Goal: Navigation & Orientation: Go to known website

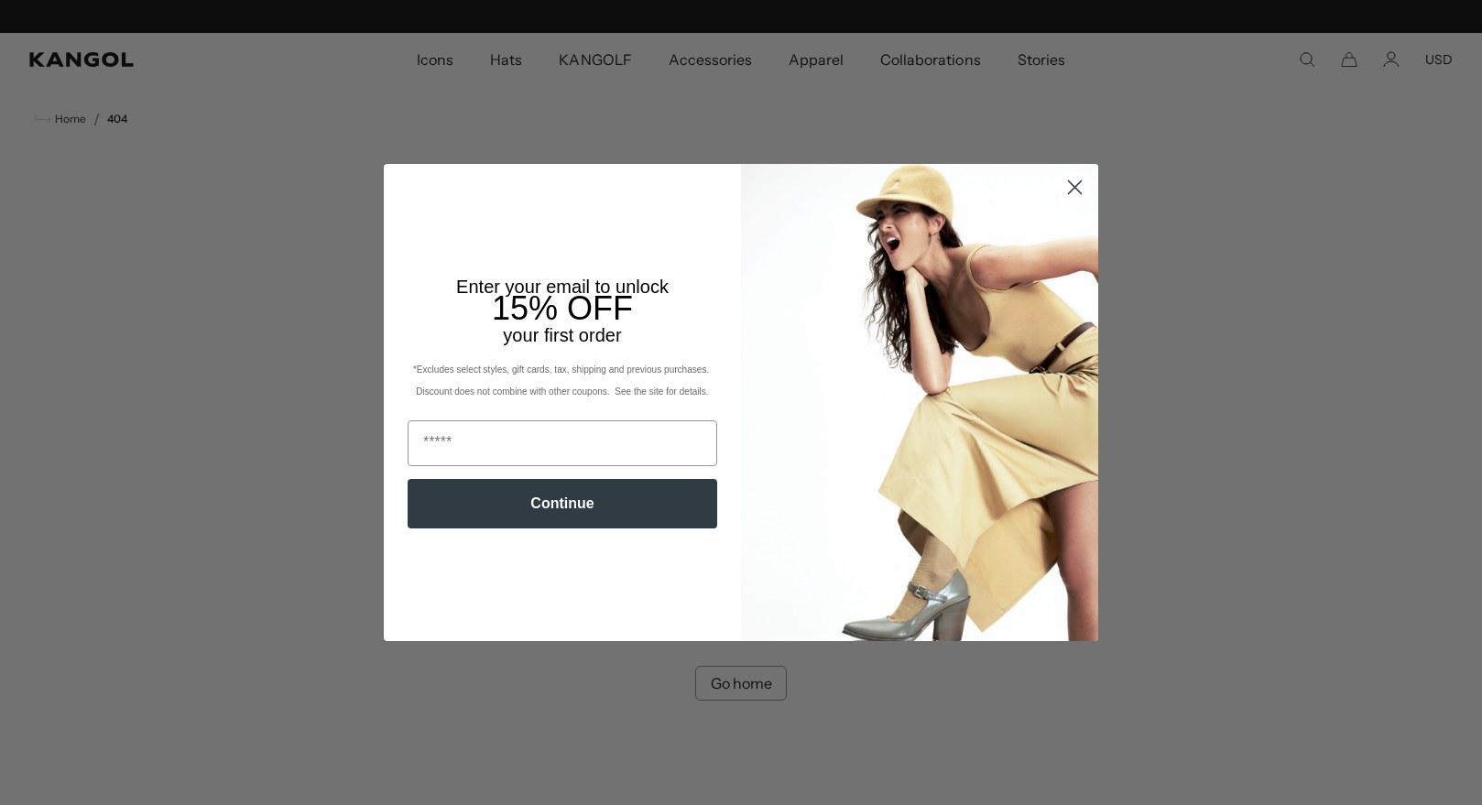
scroll to position [0, 377]
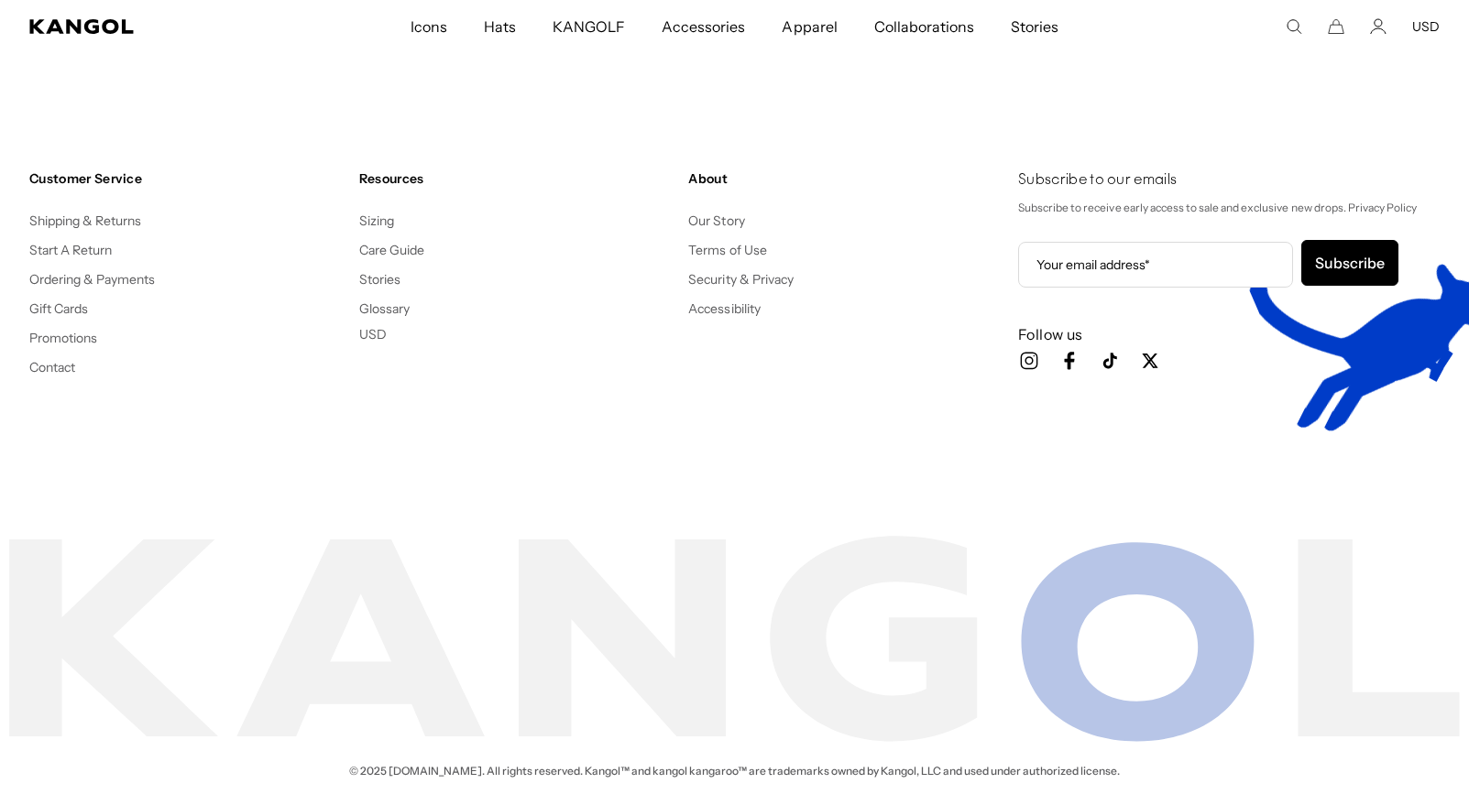
scroll to position [0, 377]
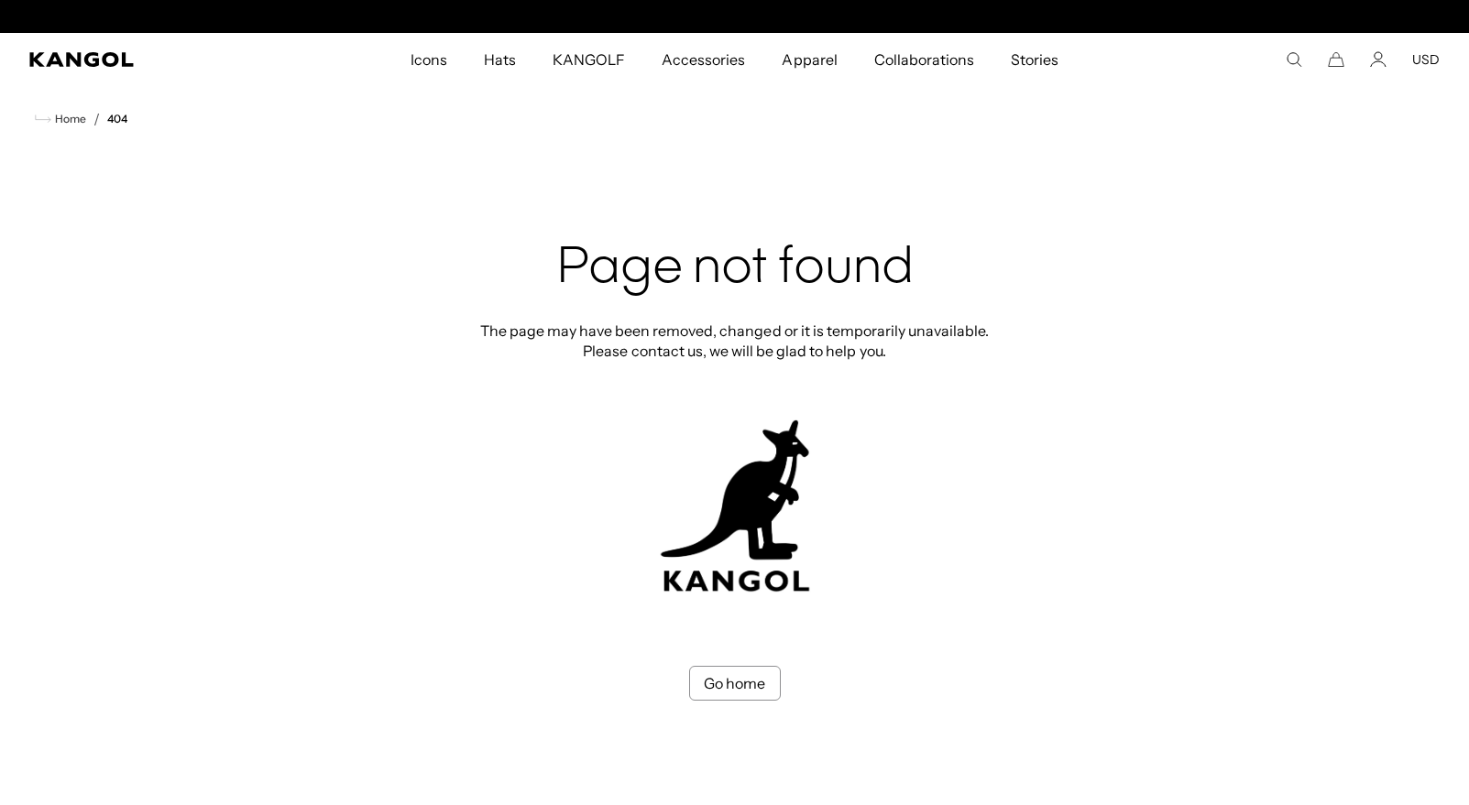
scroll to position [0, 377]
